Goal: Task Accomplishment & Management: Use online tool/utility

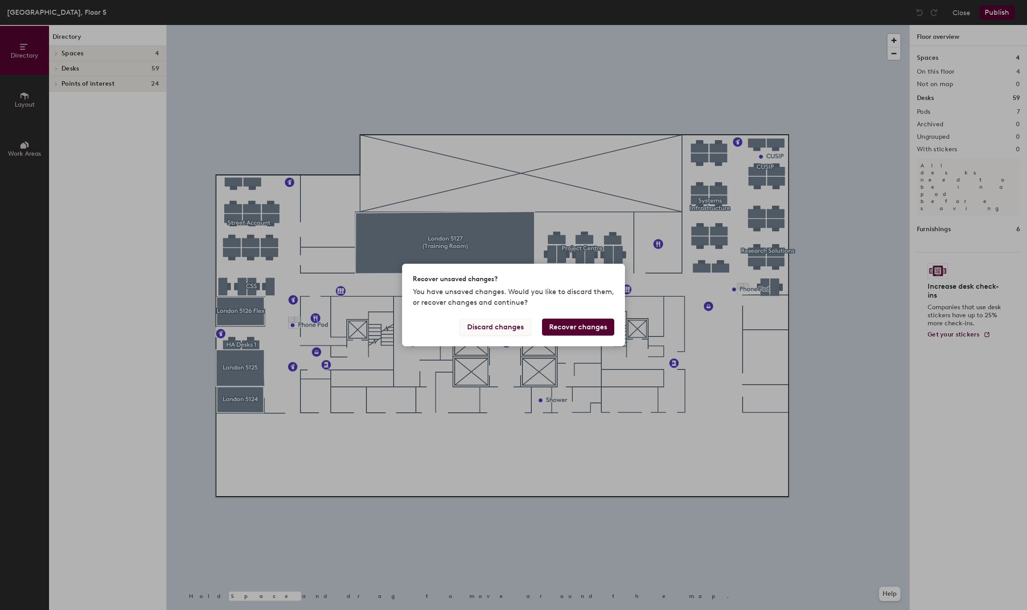
click at [514, 325] on button "Discard changes" at bounding box center [496, 326] width 72 height 17
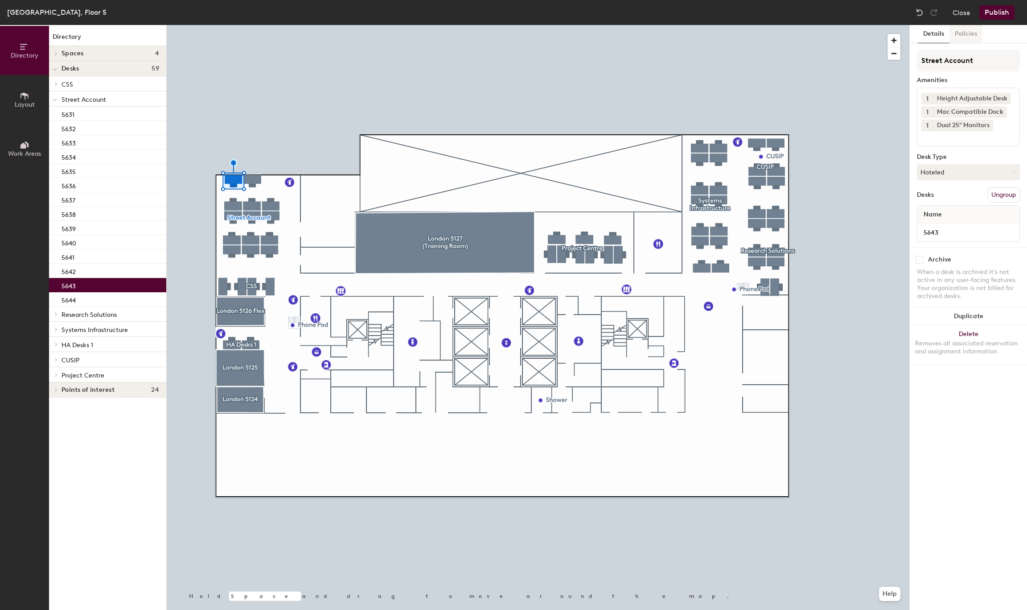
click at [960, 41] on button "Policies" at bounding box center [966, 34] width 33 height 18
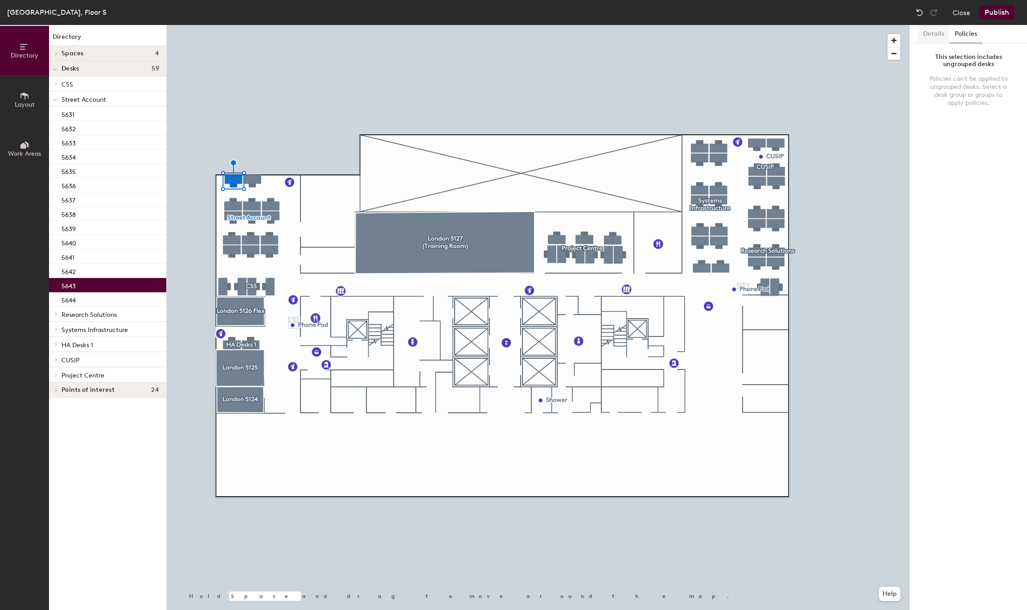
click at [929, 37] on button "Details" at bounding box center [934, 34] width 32 height 18
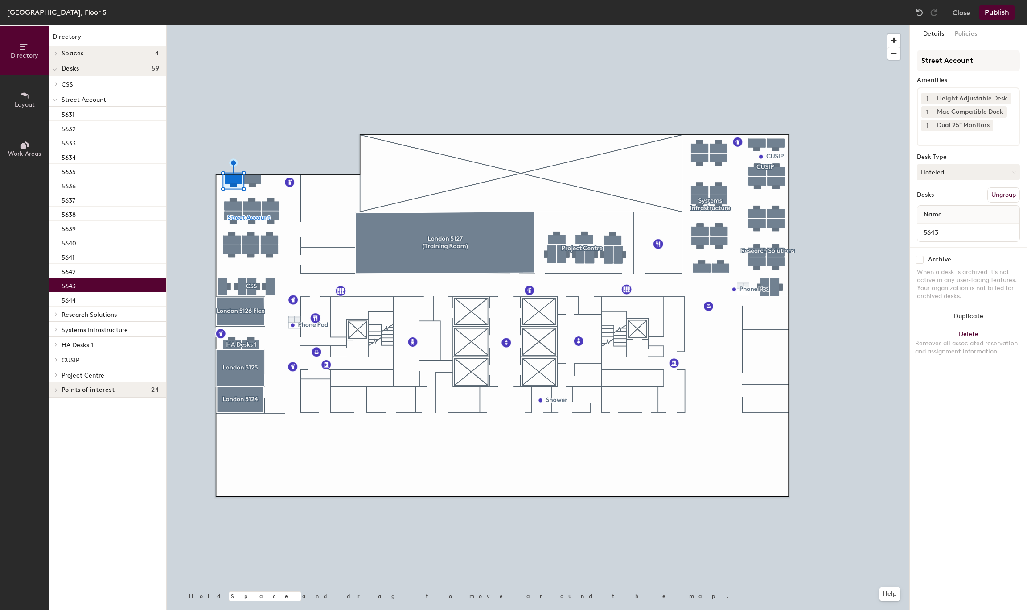
click at [23, 101] on span "Layout" at bounding box center [25, 105] width 20 height 8
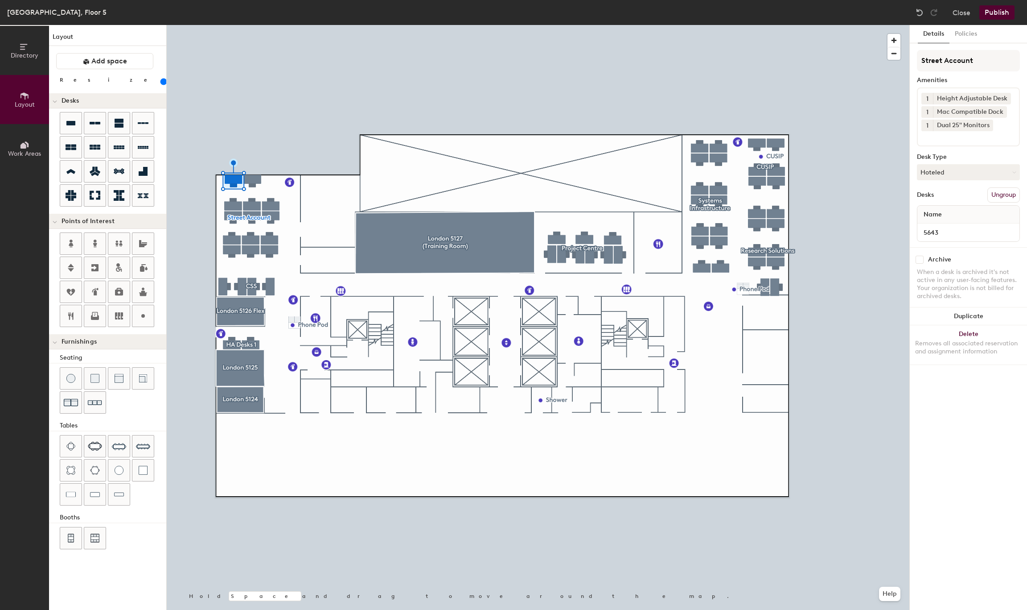
click at [20, 134] on button "Work Areas" at bounding box center [24, 148] width 49 height 49
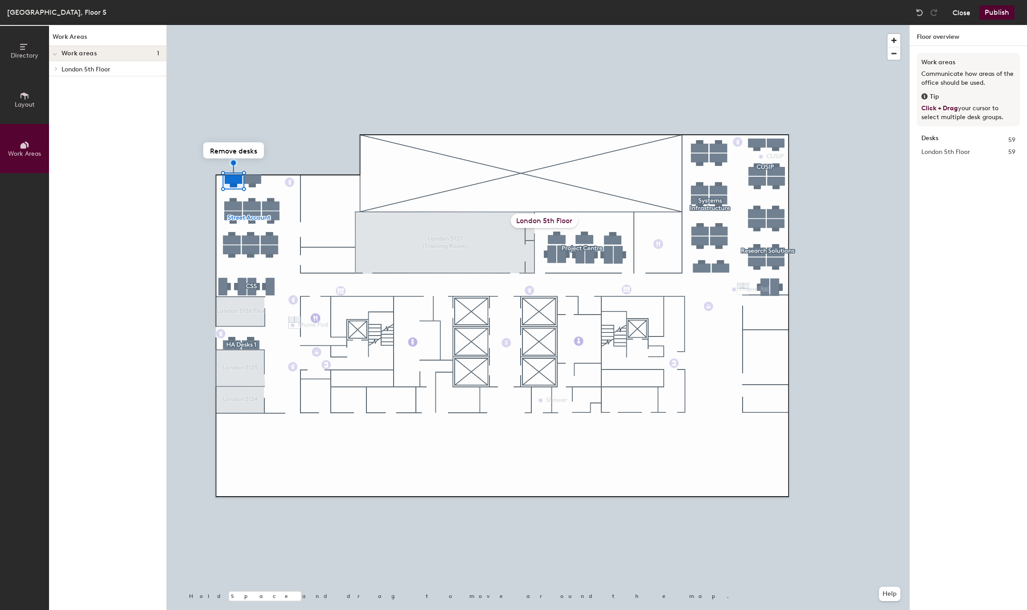
click at [957, 15] on button "Close" at bounding box center [962, 12] width 18 height 14
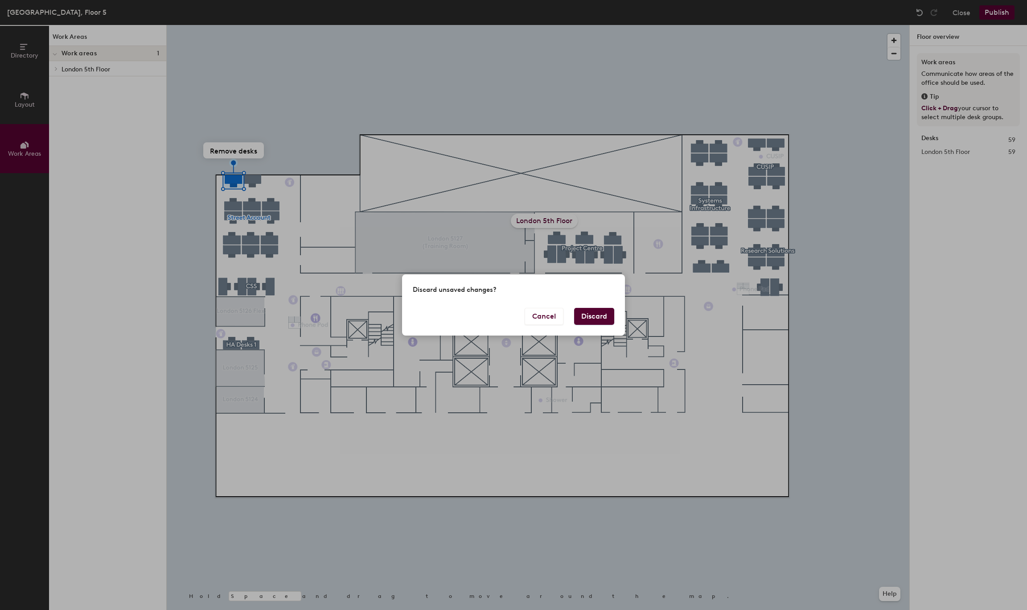
click at [602, 315] on button "Discard" at bounding box center [594, 316] width 40 height 17
